Goal: Task Accomplishment & Management: Use online tool/utility

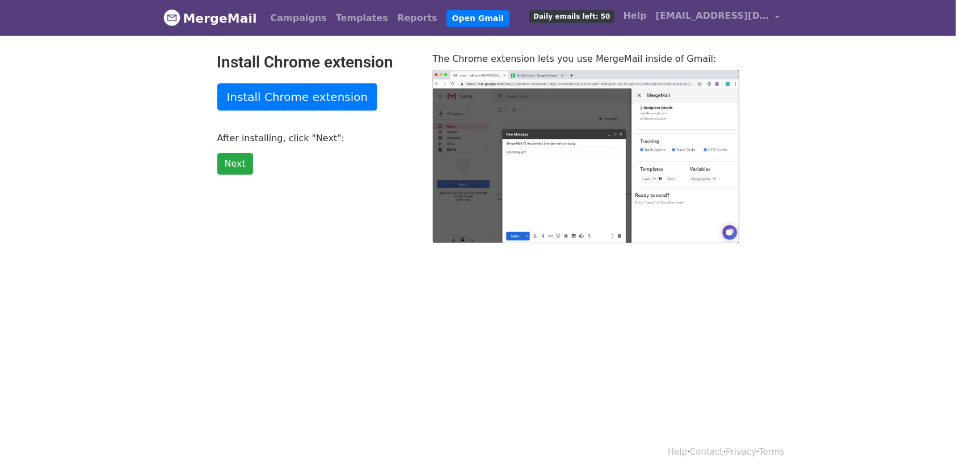
type input "42.18"
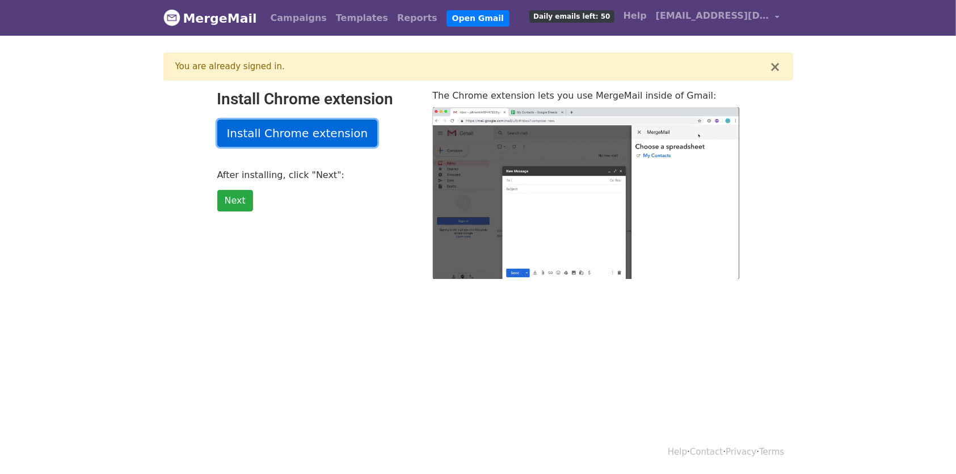
click at [302, 133] on link "Install Chrome extension" at bounding box center [297, 133] width 160 height 27
type input "55.09"
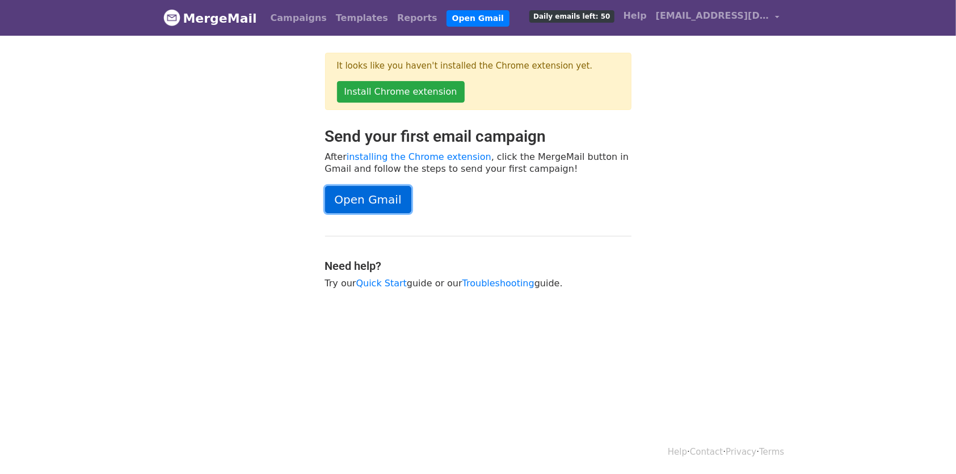
click at [374, 199] on link "Open Gmail" at bounding box center [368, 199] width 86 height 27
